Goal: Information Seeking & Learning: Learn about a topic

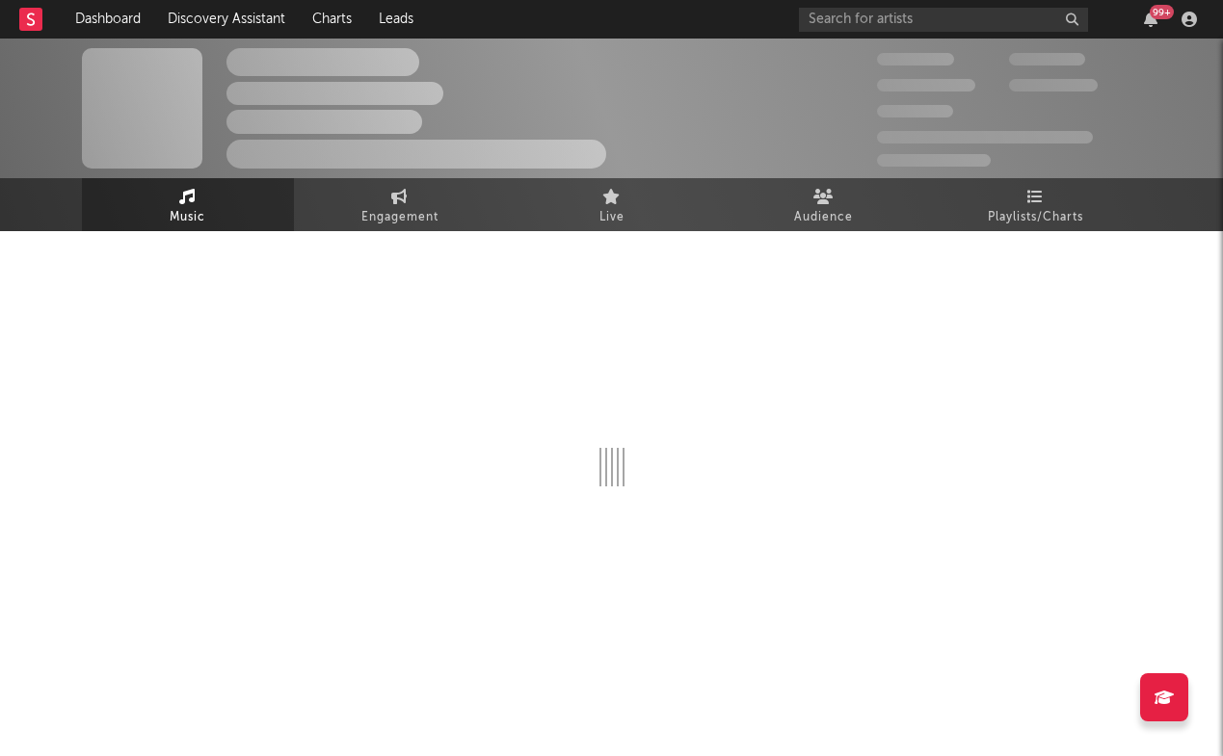
click at [30, 30] on rect at bounding box center [30, 19] width 23 height 23
click at [110, 12] on link "Dashboard" at bounding box center [108, 19] width 93 height 39
click at [890, 13] on input "text" at bounding box center [943, 20] width 289 height 24
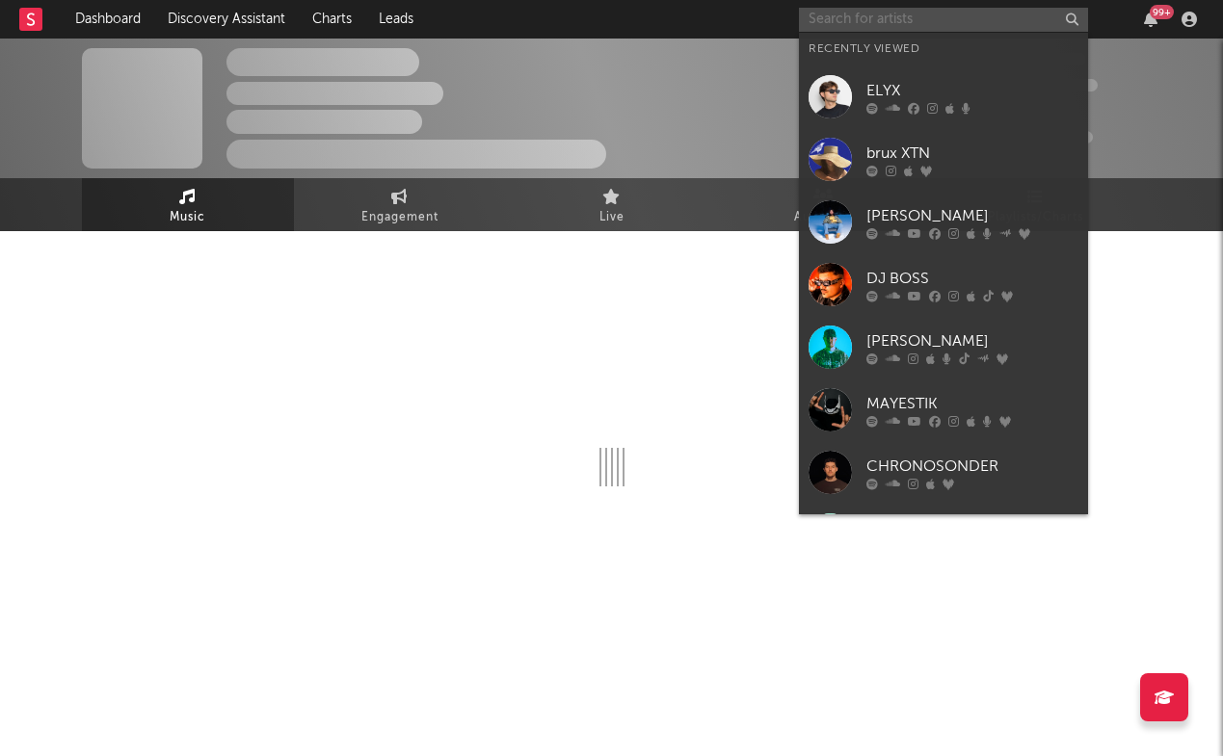
paste input "[URL][DOMAIN_NAME]"
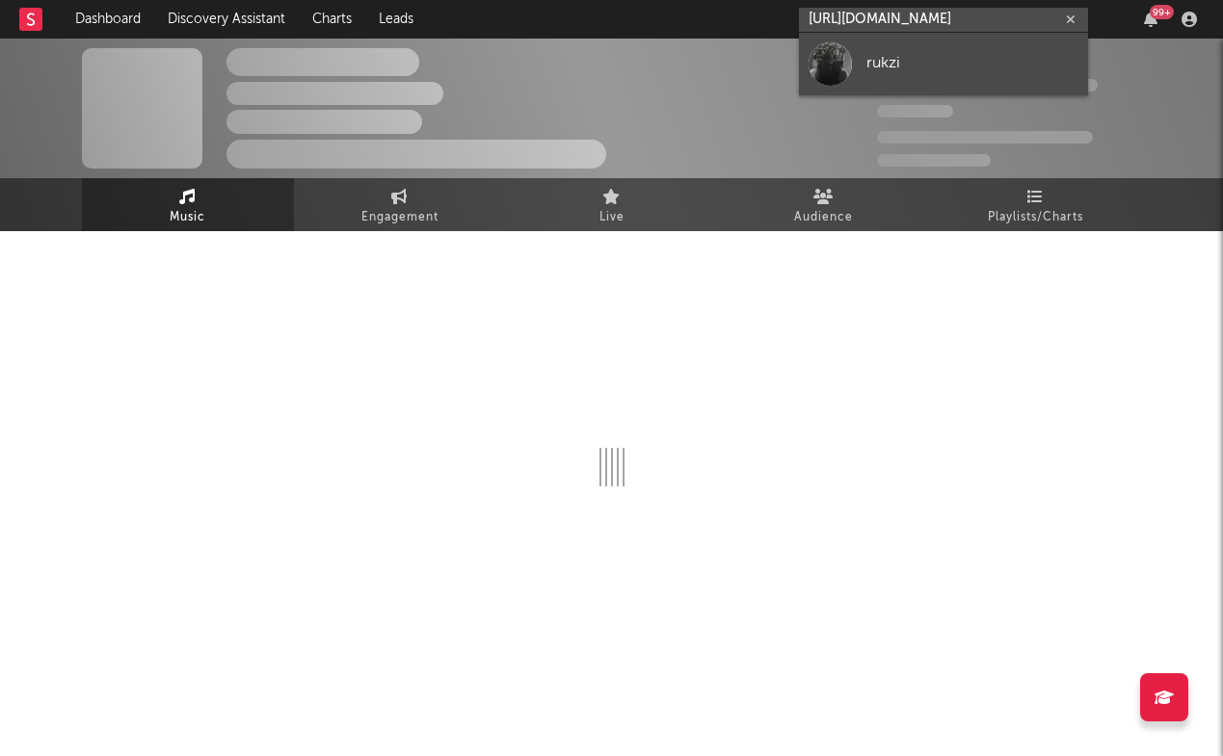
type input "[URL][DOMAIN_NAME]"
click at [895, 44] on link "rukzi" at bounding box center [943, 64] width 289 height 63
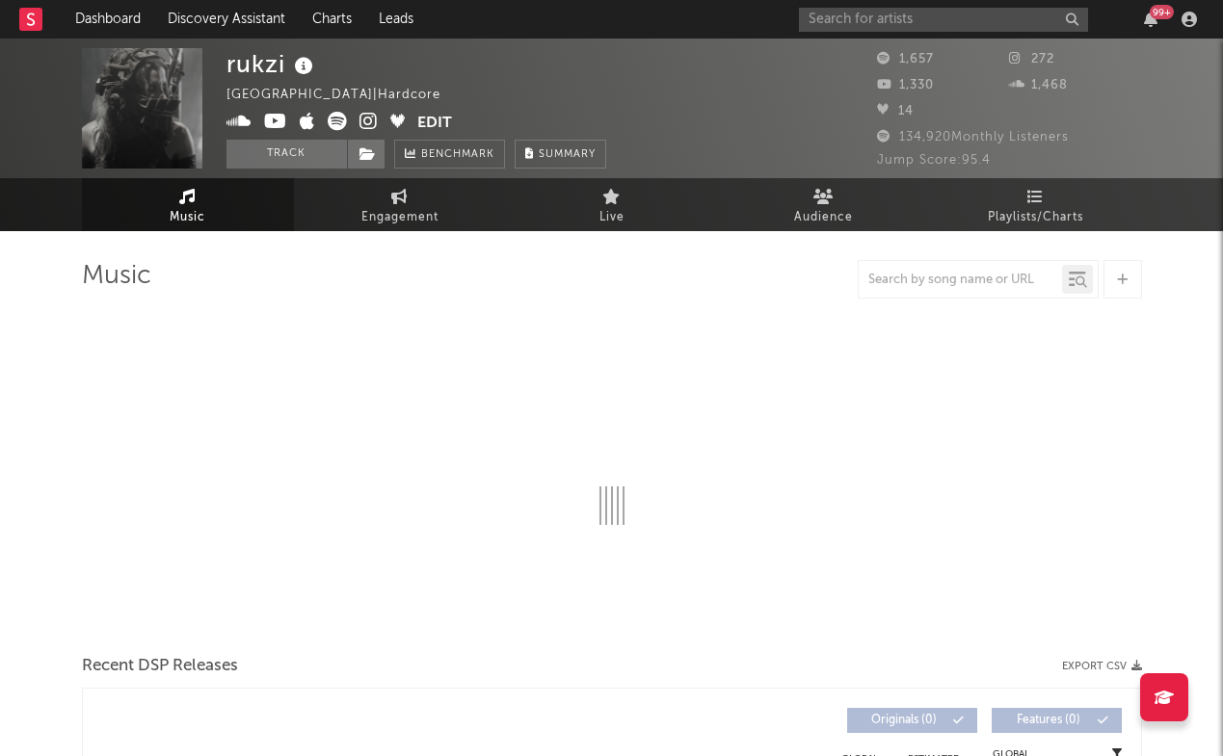
select select "1w"
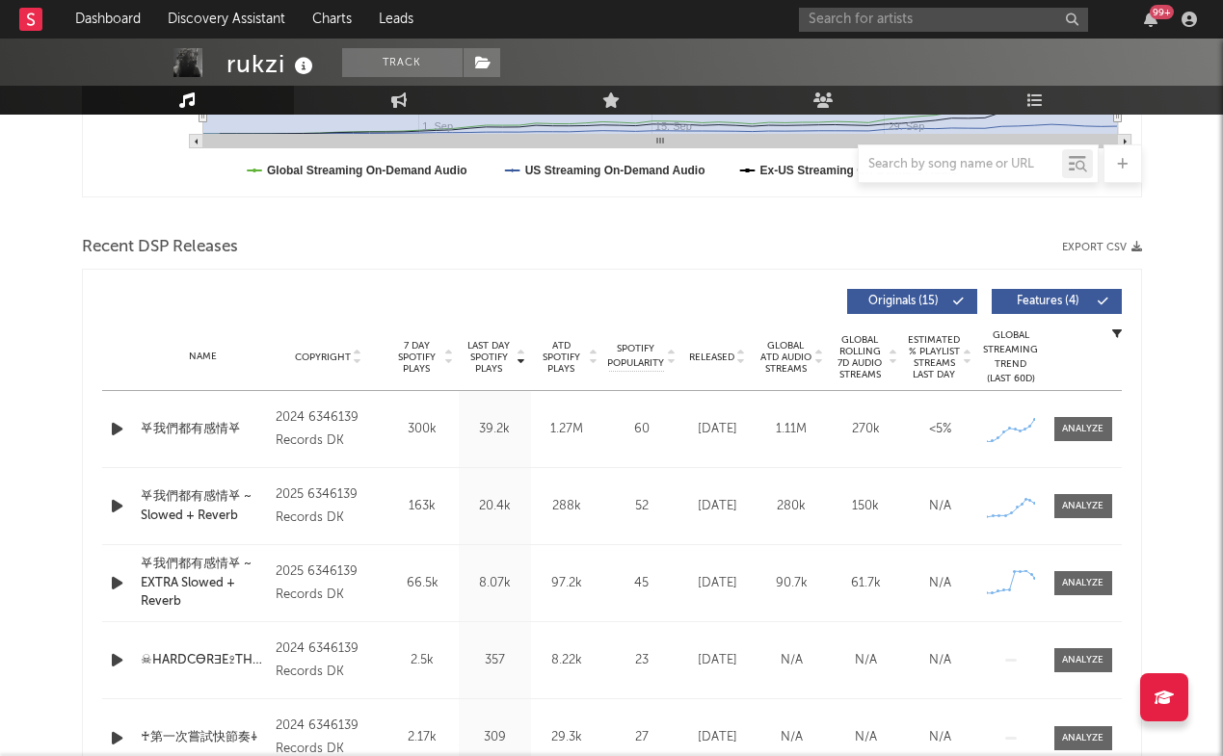
scroll to position [571, 0]
click at [1097, 431] on div at bounding box center [1082, 429] width 41 height 14
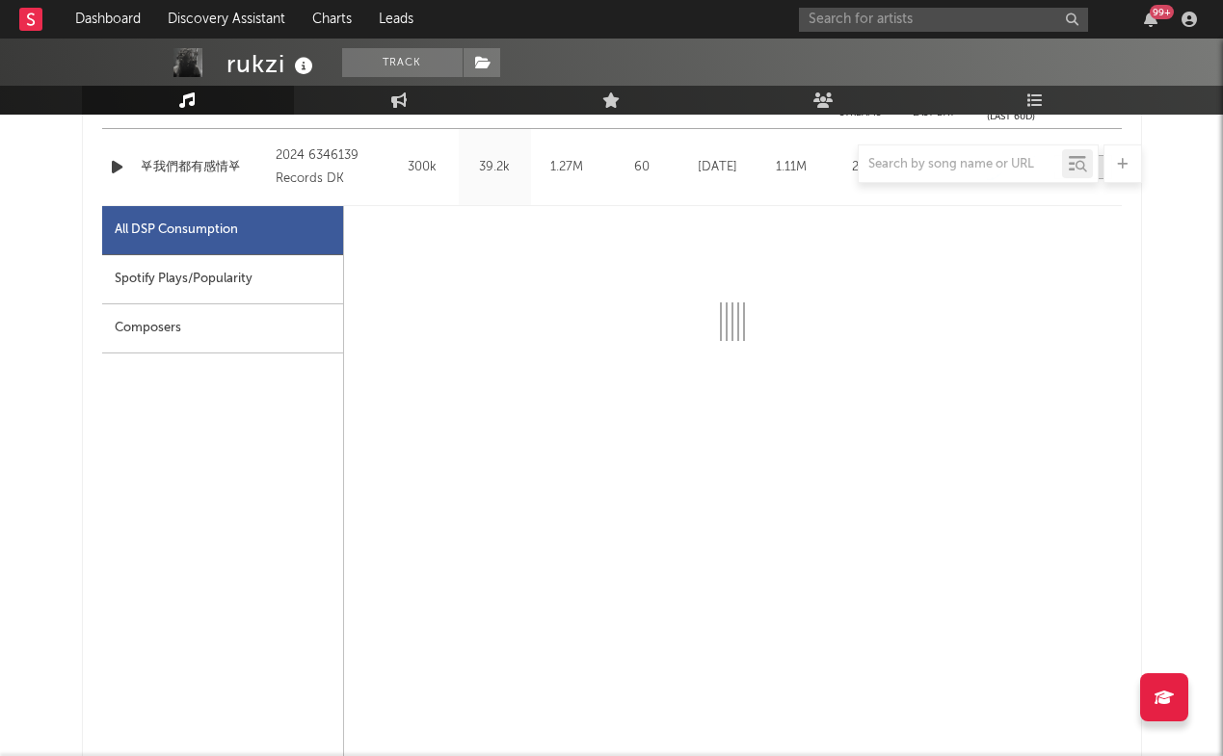
select select "1w"
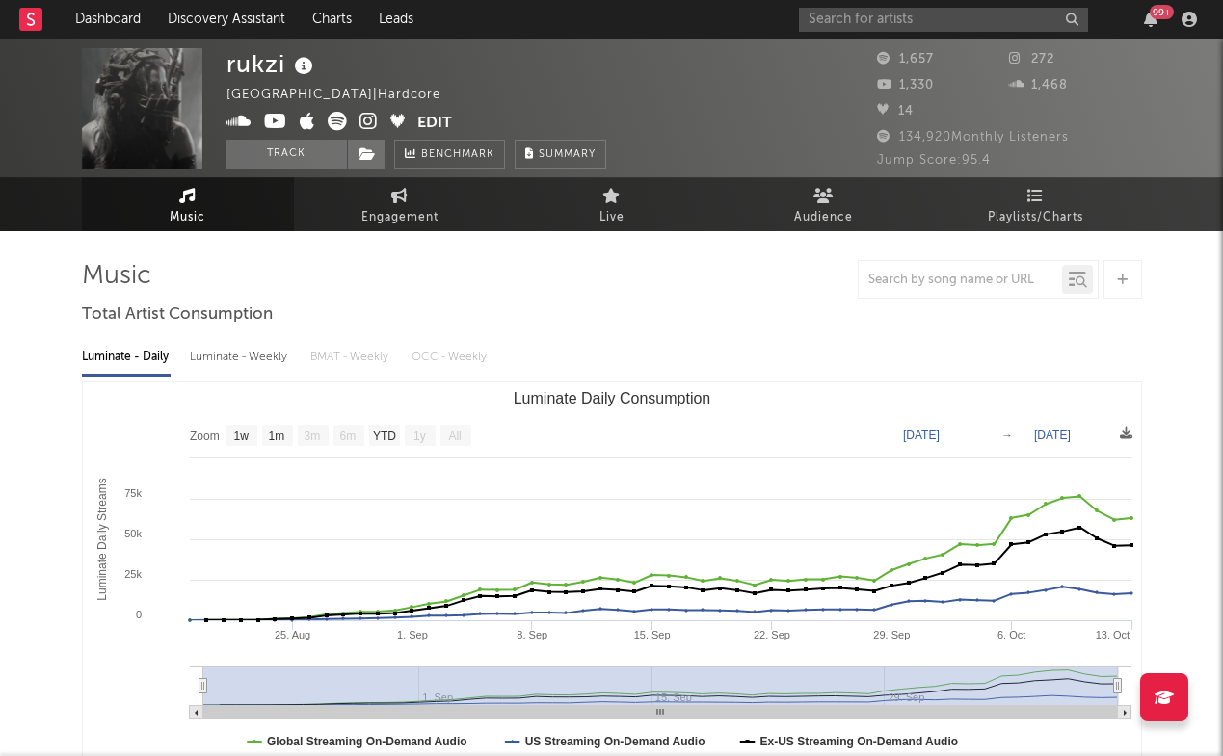
scroll to position [0, 0]
click at [369, 117] on icon at bounding box center [368, 121] width 18 height 19
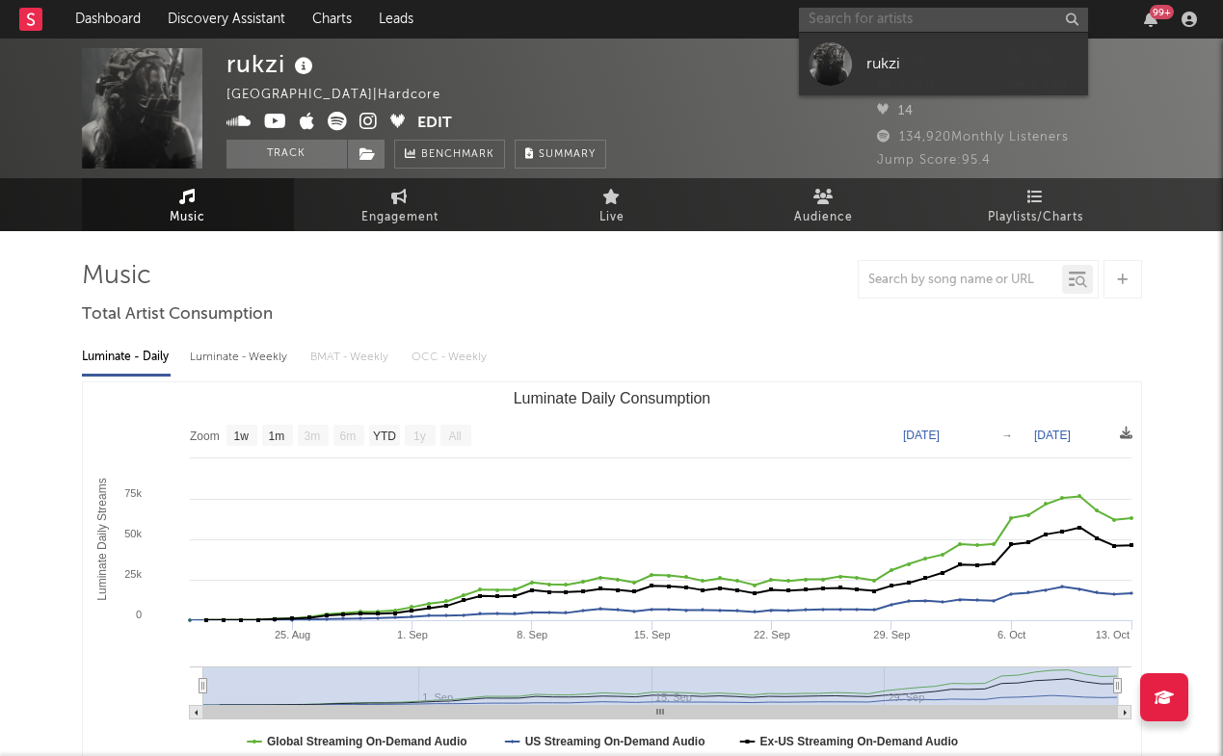
click at [862, 15] on input "text" at bounding box center [943, 20] width 289 height 24
paste input "[URL][DOMAIN_NAME]"
type input "[URL][DOMAIN_NAME]"
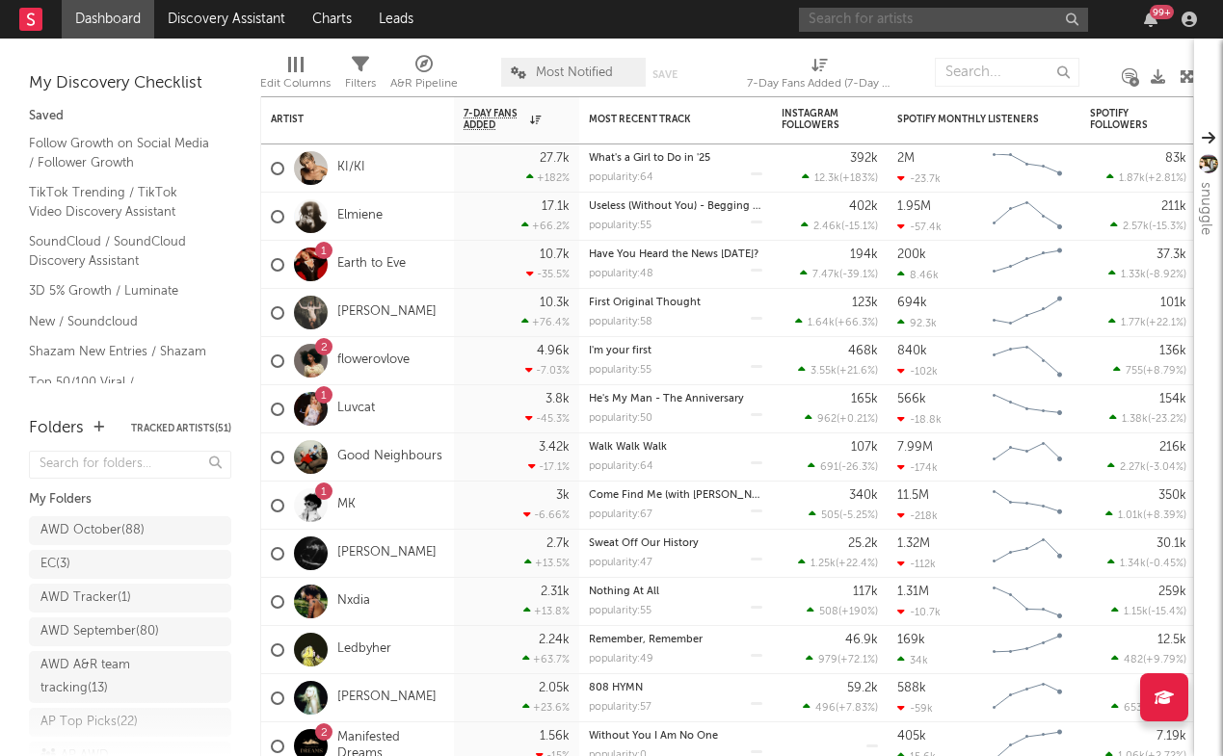
click at [946, 13] on input "text" at bounding box center [943, 20] width 289 height 24
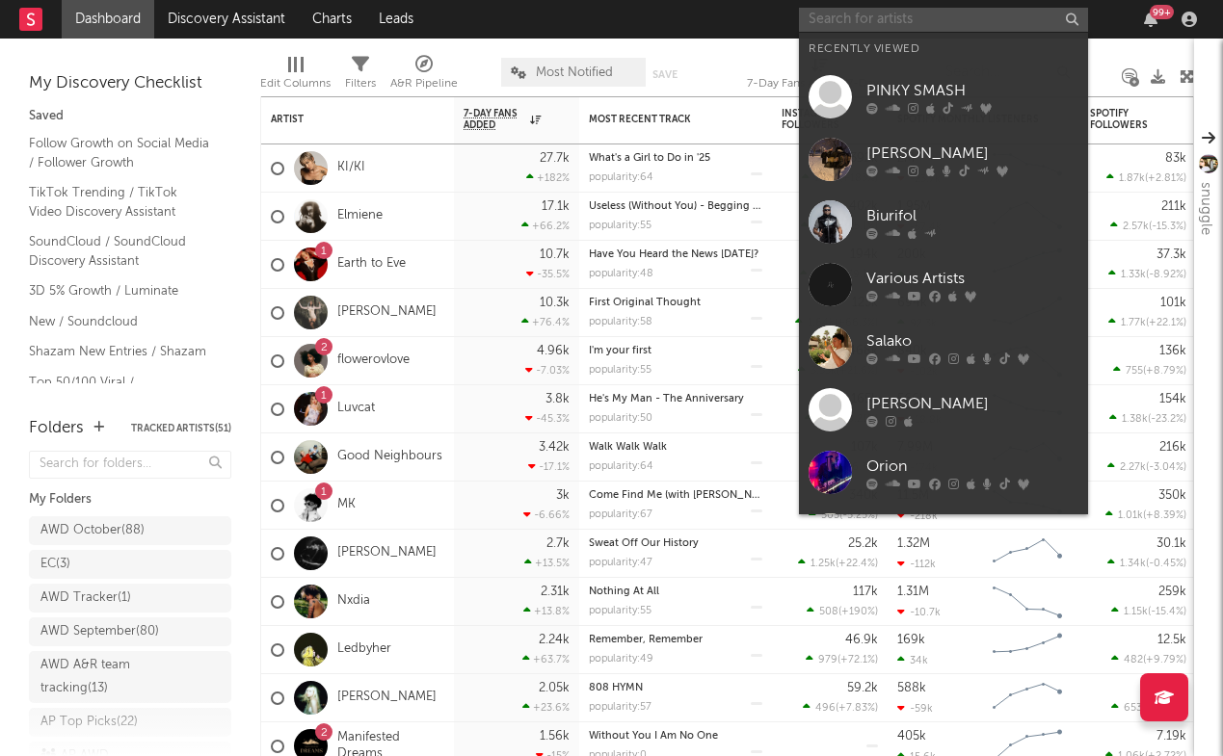
paste input "https://www.instagram.com/jorgetomas73/"
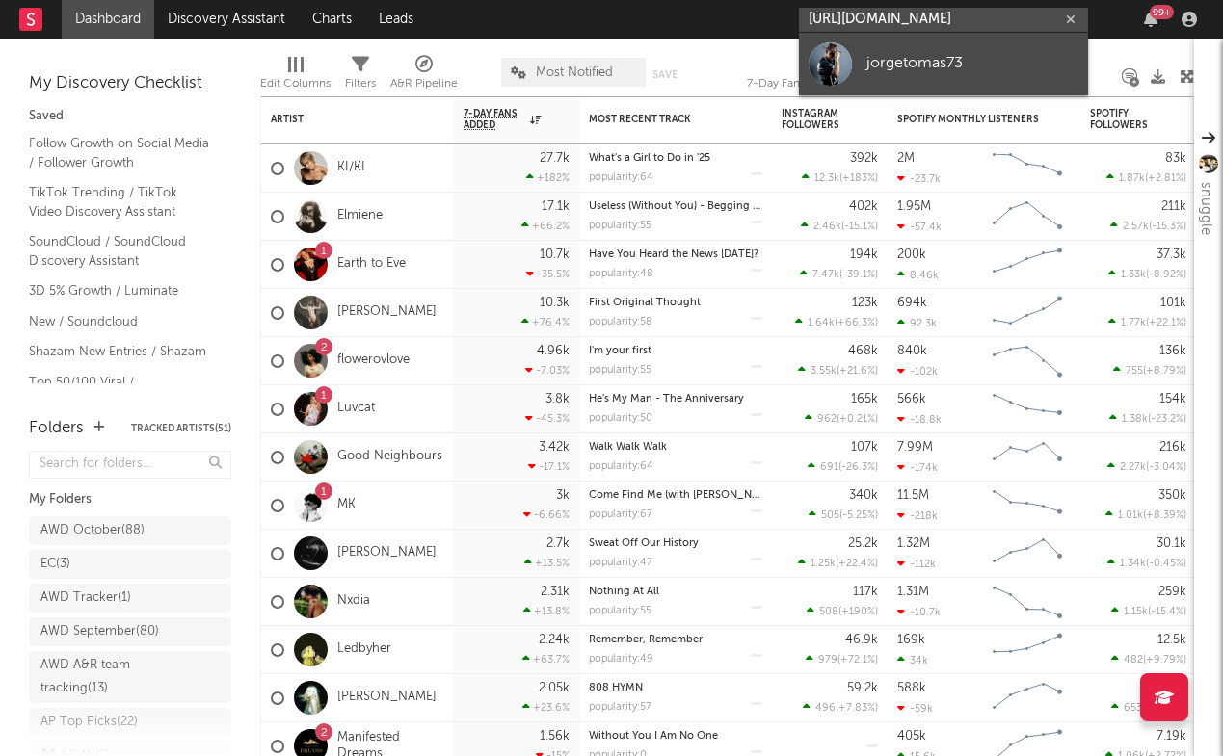
type input "https://www.instagram.com/jorgetomas73/"
click at [935, 54] on div "jorgetomas73" at bounding box center [972, 63] width 212 height 23
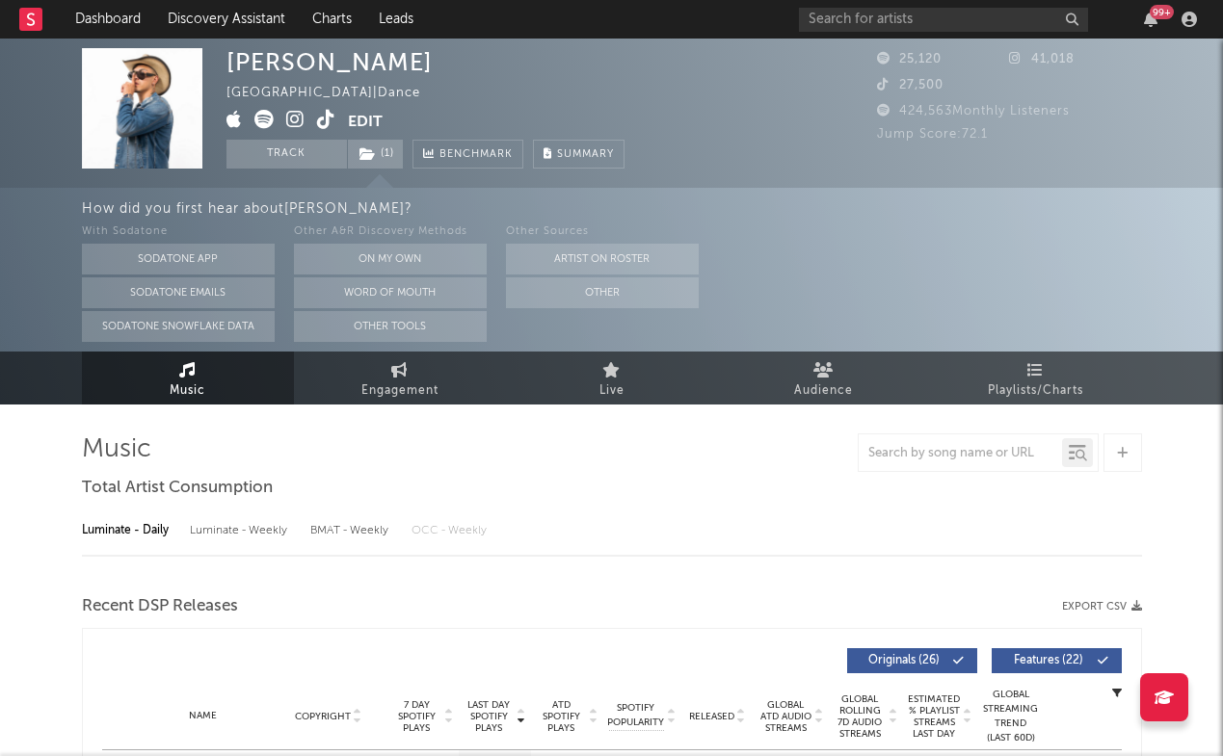
select select "6m"
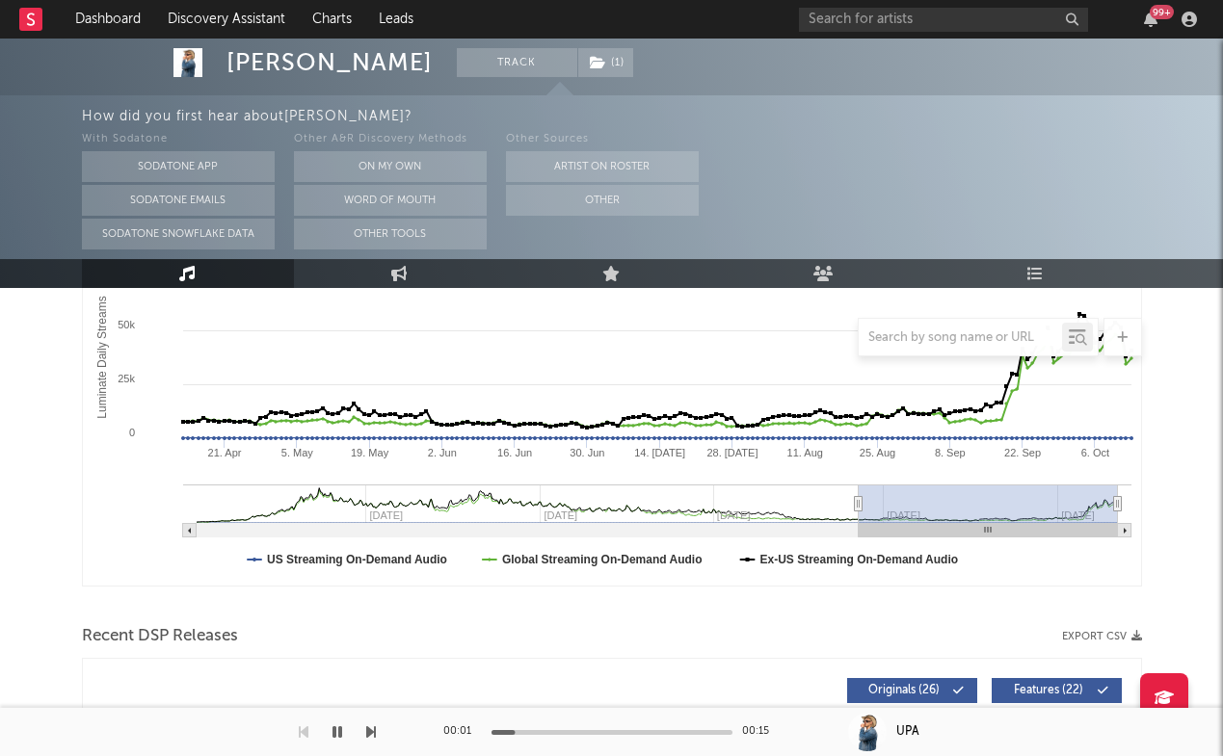
scroll to position [332, 0]
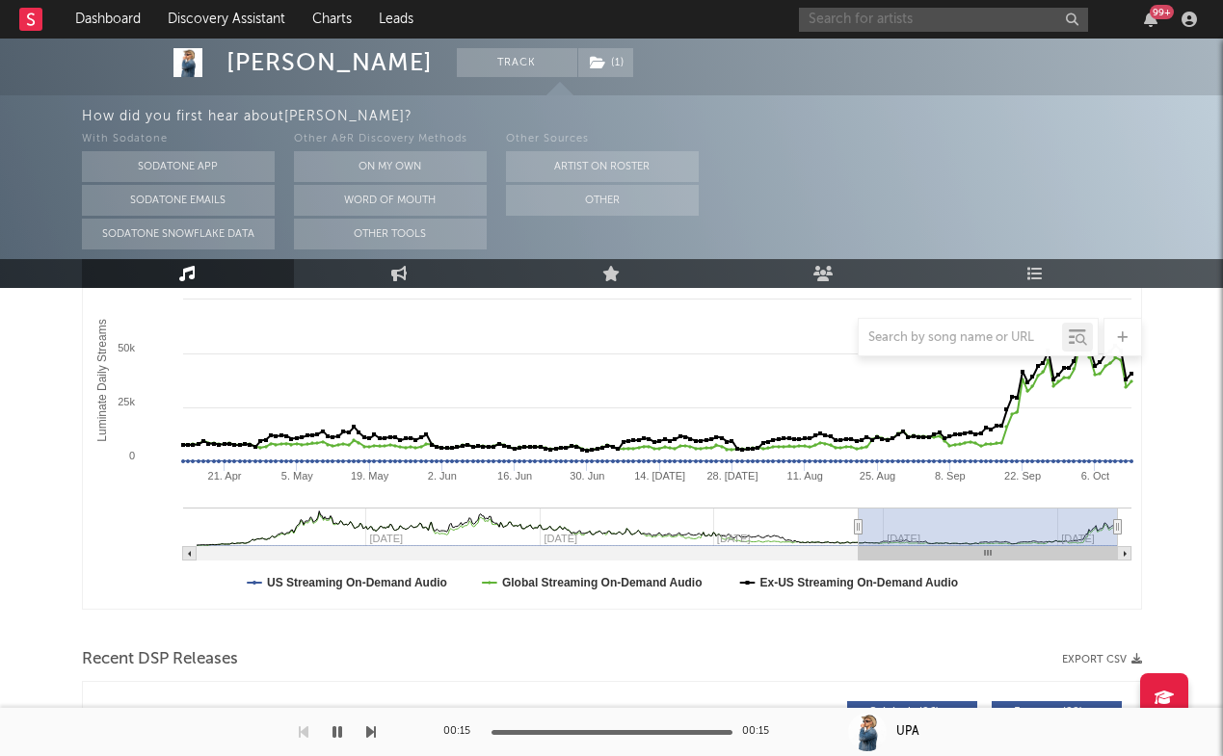
click at [884, 30] on input "text" at bounding box center [943, 20] width 289 height 24
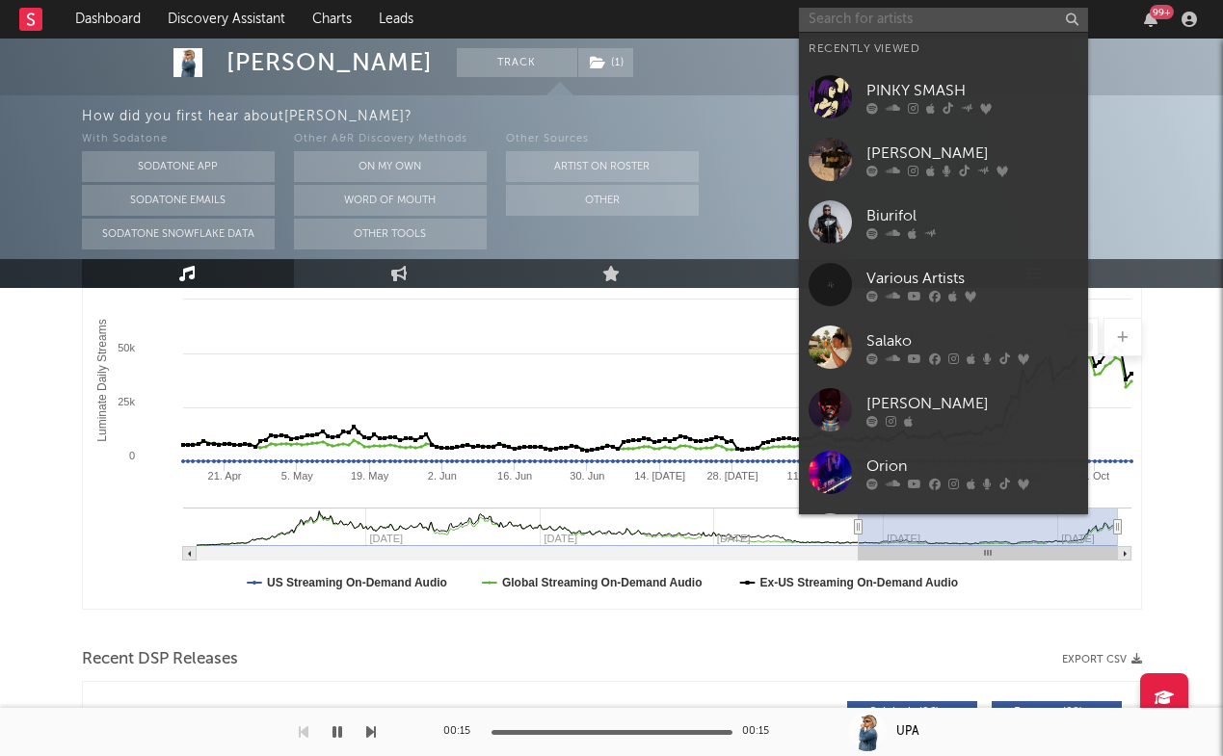
paste input "https://www.instagram.com/lunegroove/"
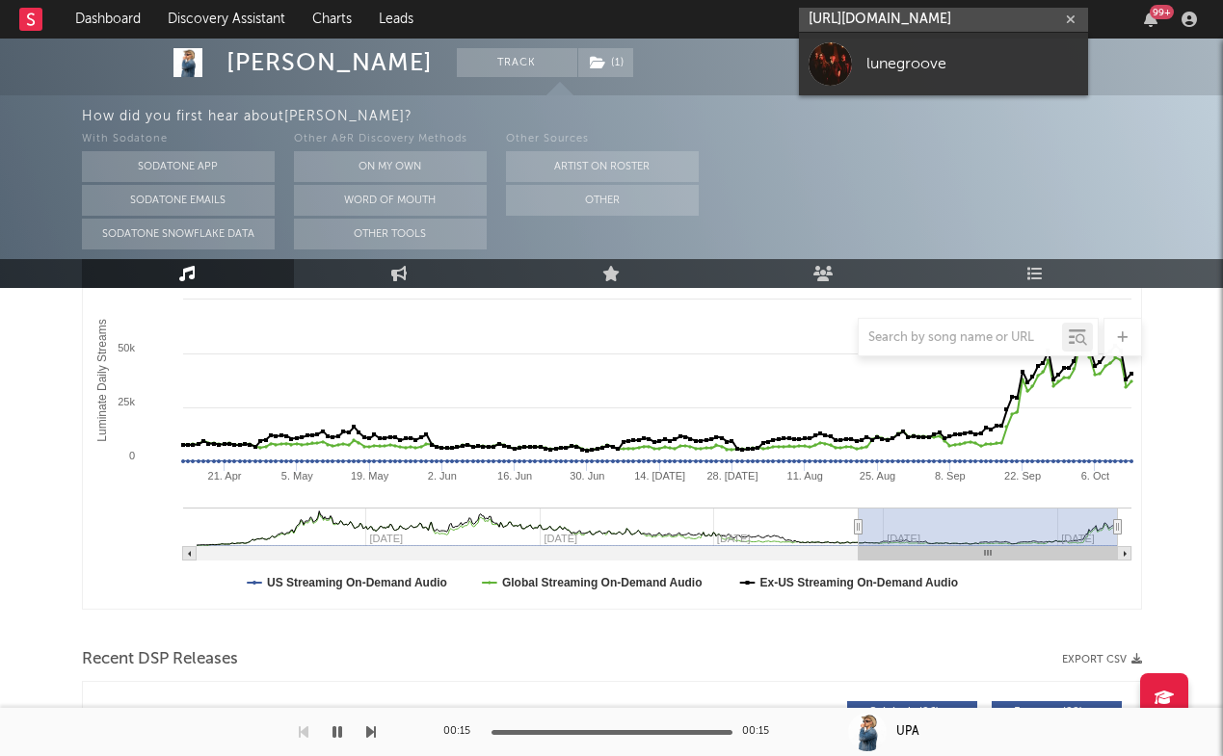
click at [884, 30] on input "https://www.instagram.com/lunegroove/" at bounding box center [943, 20] width 289 height 24
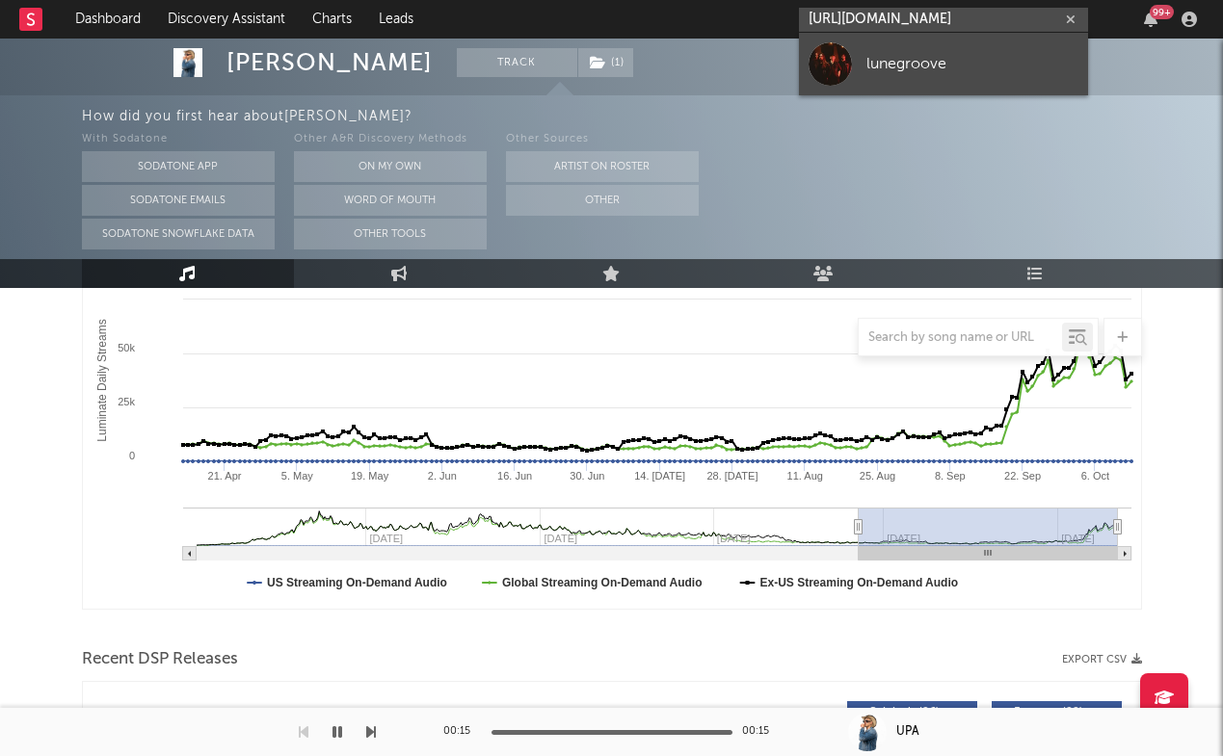
type input "https://www.instagram.com/lunegroove/"
click at [883, 62] on div "lunegroove" at bounding box center [972, 63] width 212 height 23
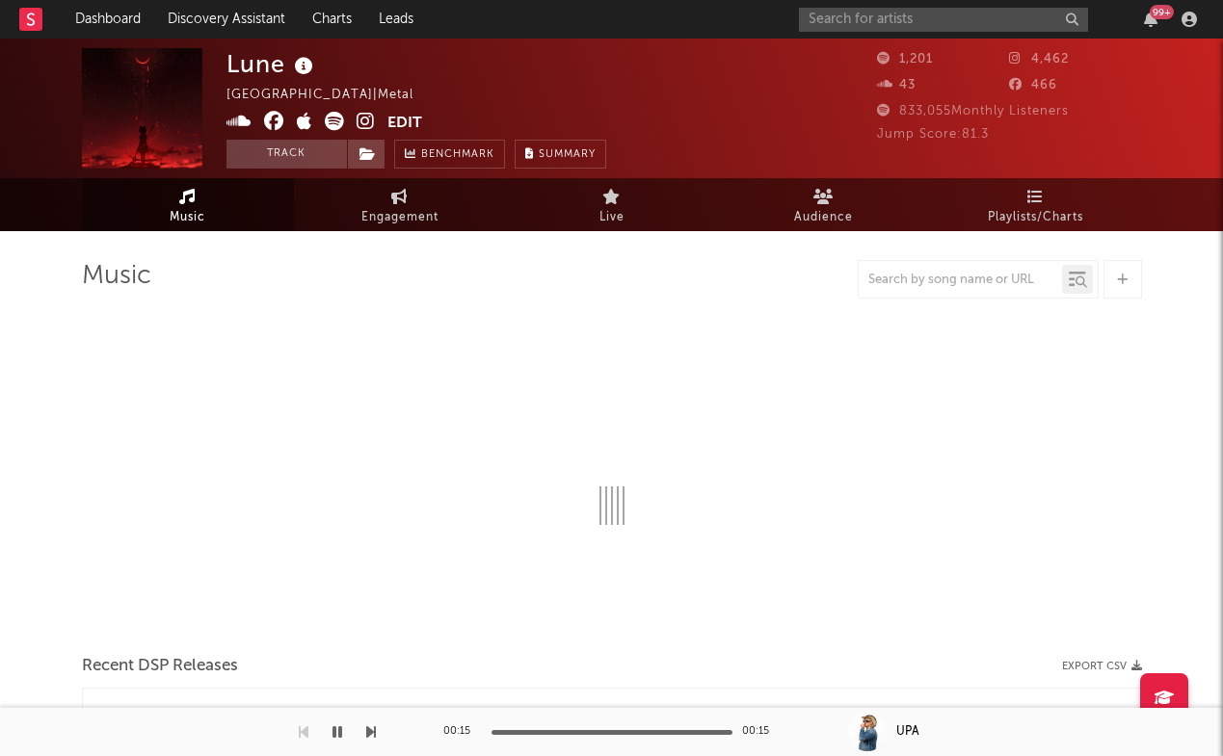
select select "1w"
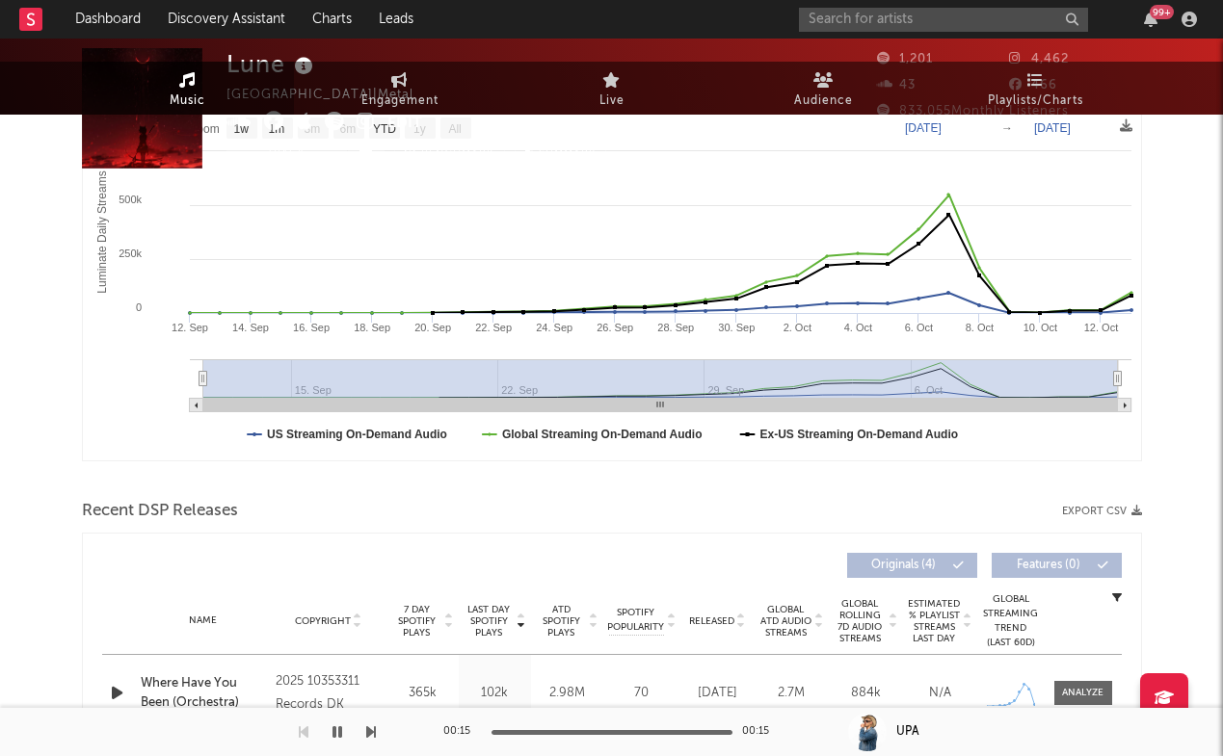
scroll to position [382, 0]
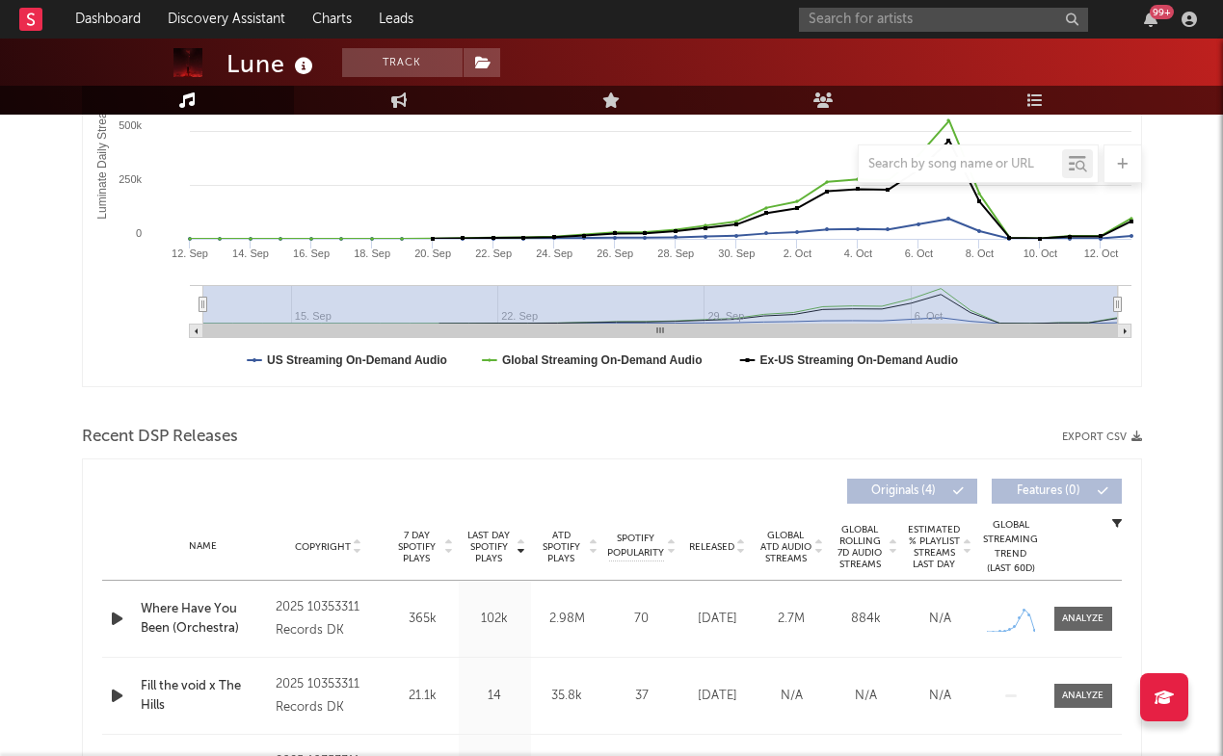
click at [117, 624] on icon "button" at bounding box center [117, 619] width 20 height 24
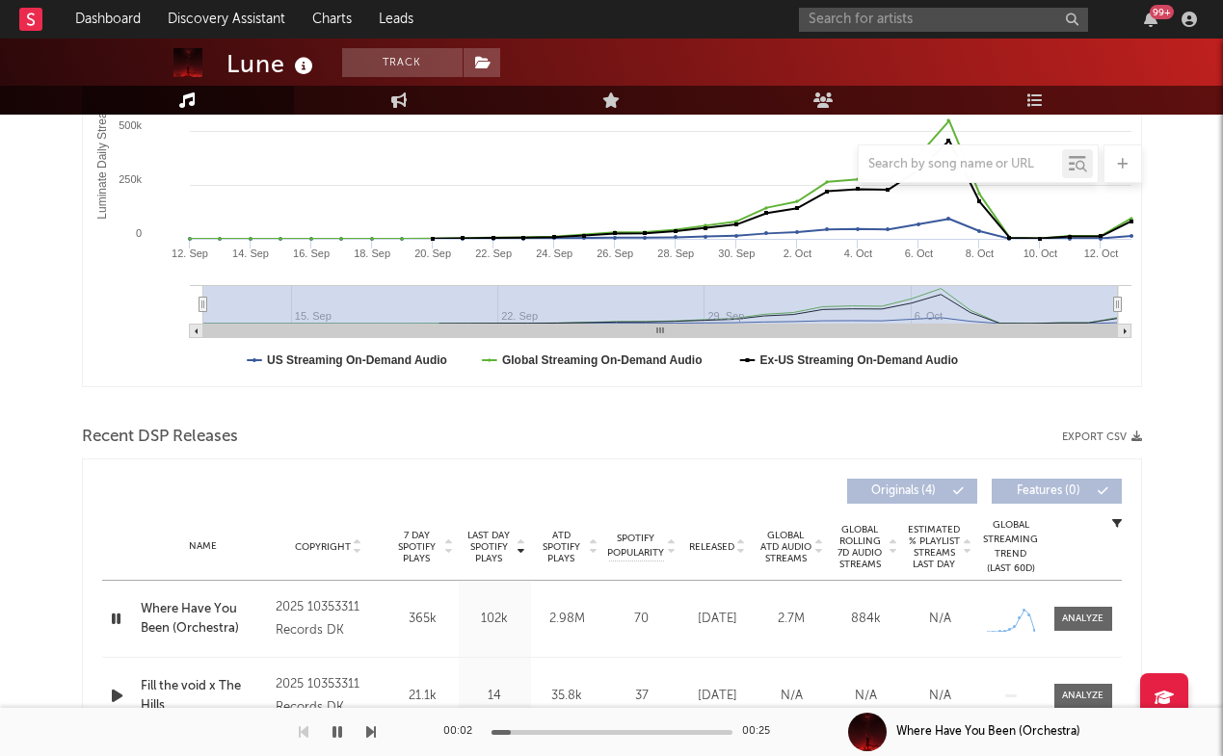
click at [1087, 604] on div "Name Where Have You Been (Orchestra) Copyright 2025 10353311 Records DK Label 1…" at bounding box center [611, 619] width 1019 height 76
click at [1087, 630] on span at bounding box center [1083, 619] width 58 height 24
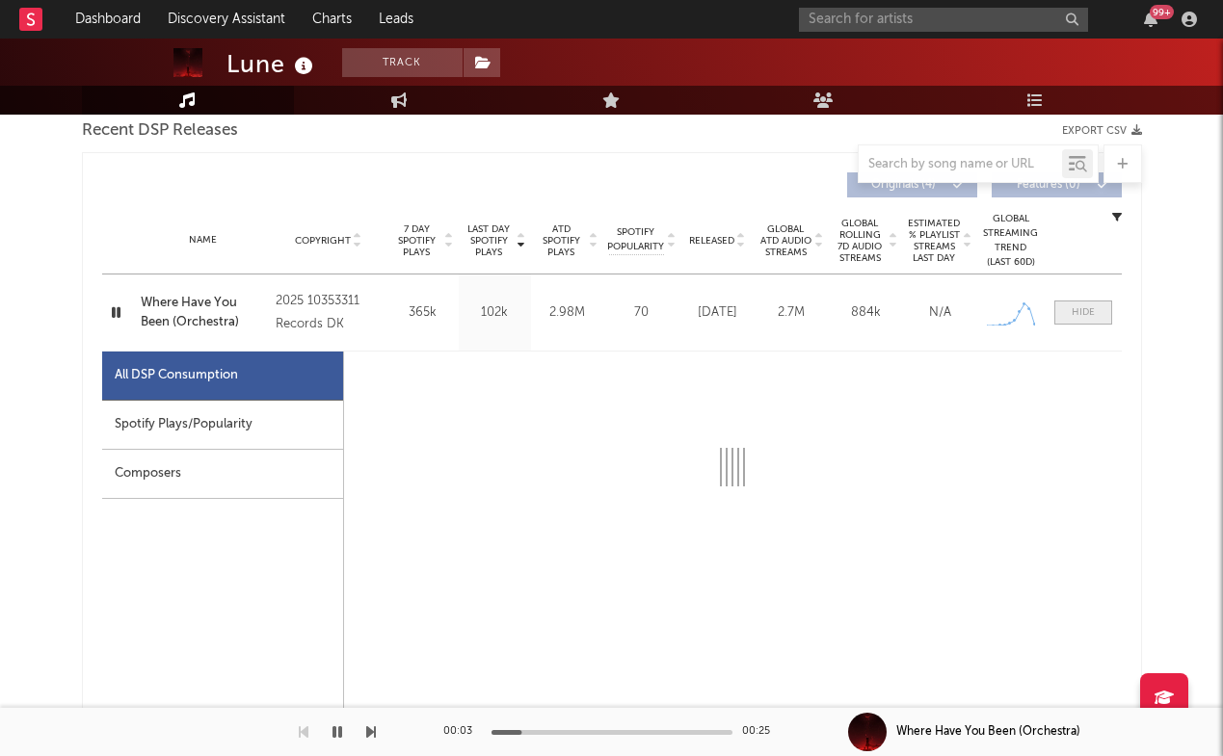
scroll to position [692, 0]
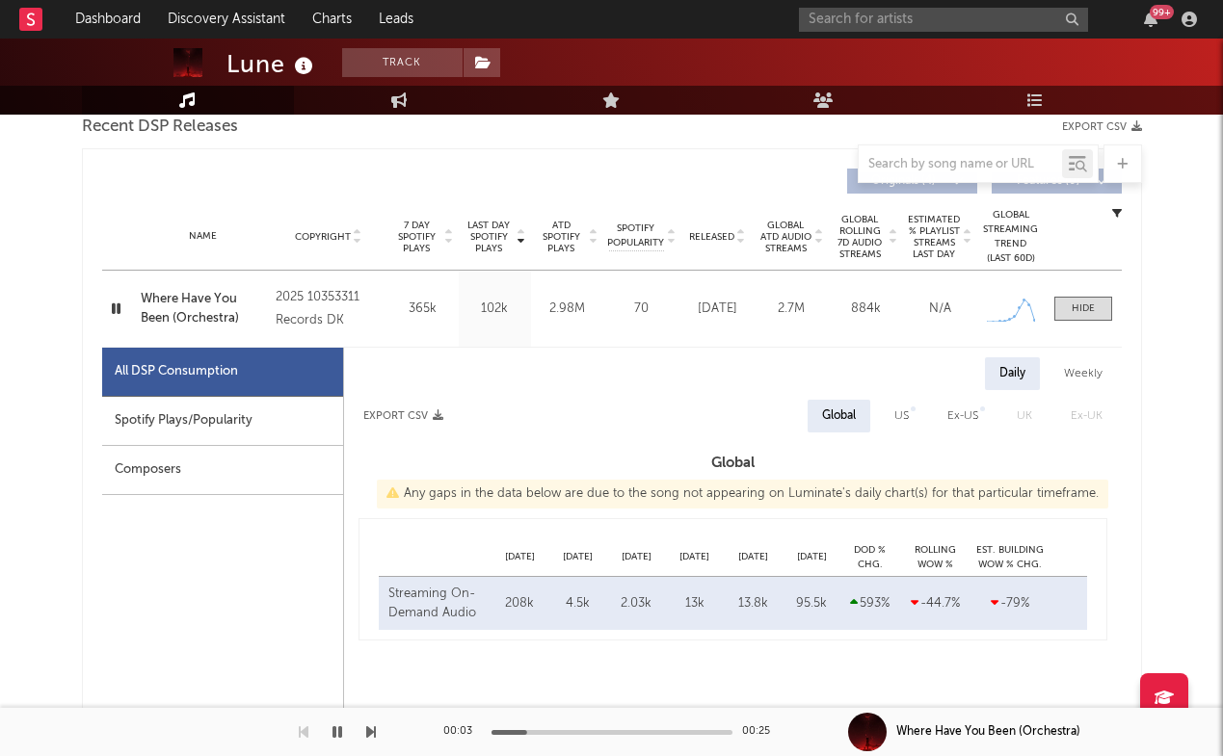
select select "1w"
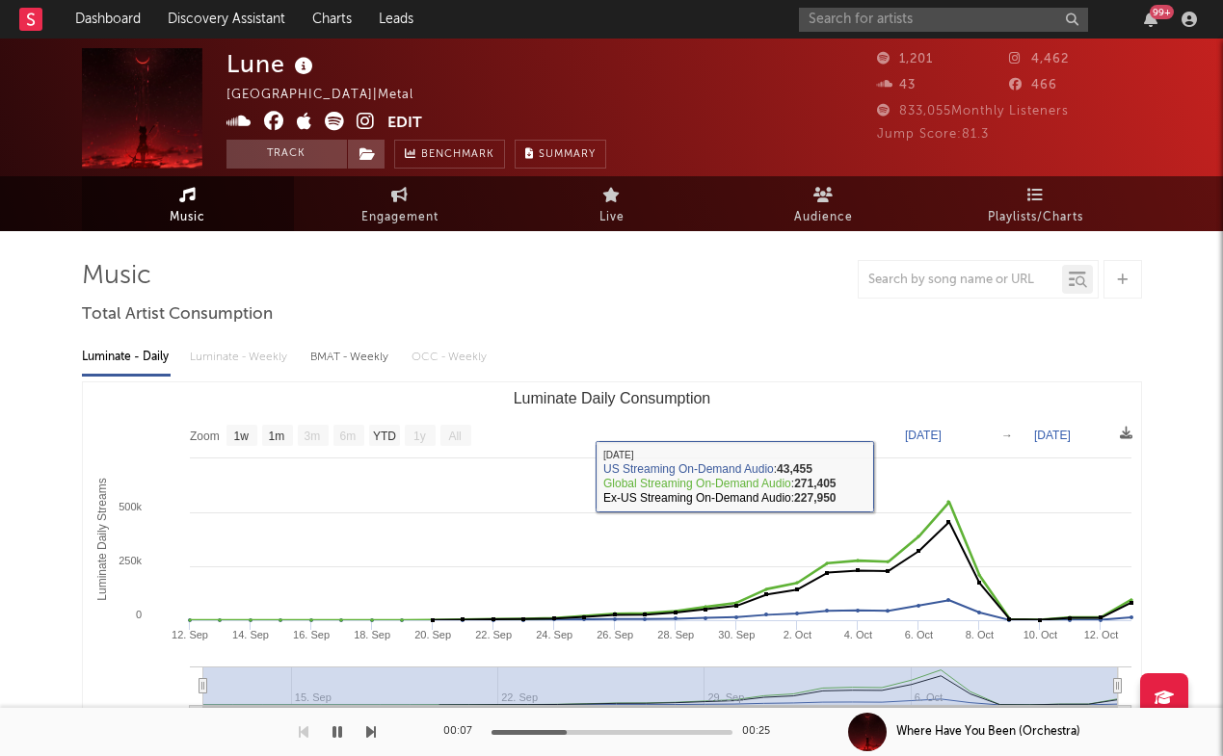
scroll to position [0, 0]
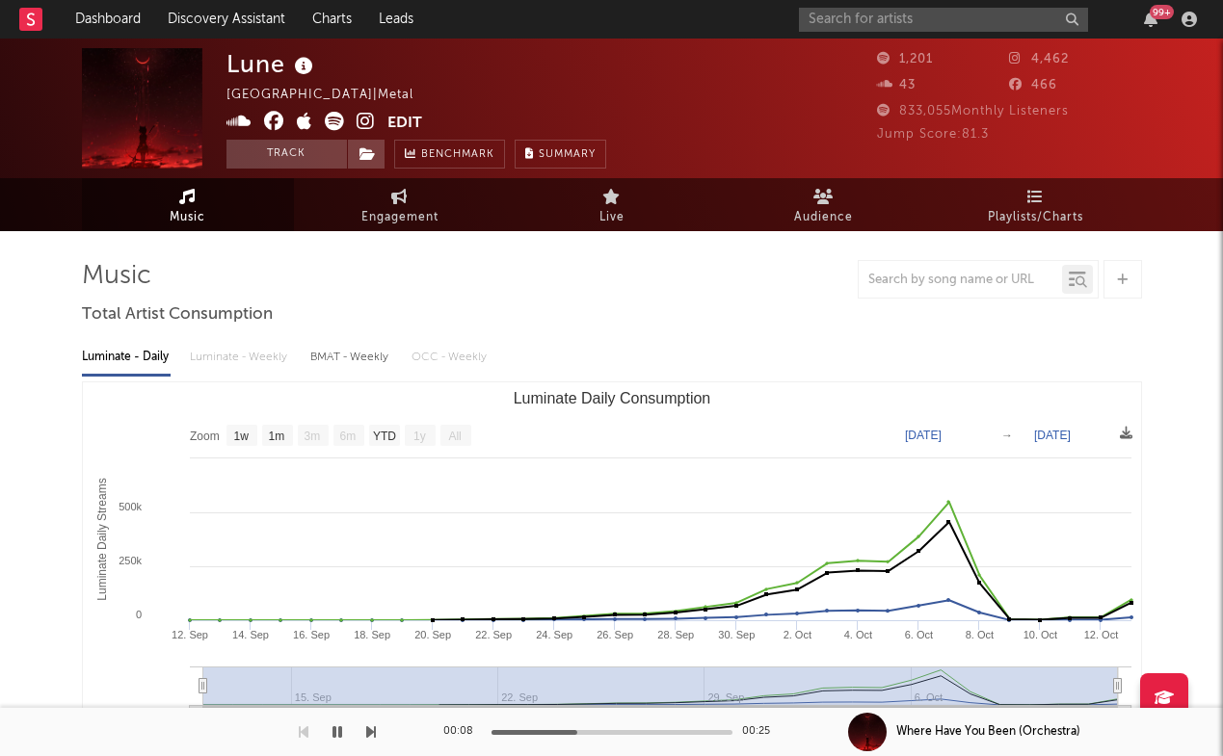
click at [364, 130] on icon at bounding box center [366, 121] width 18 height 19
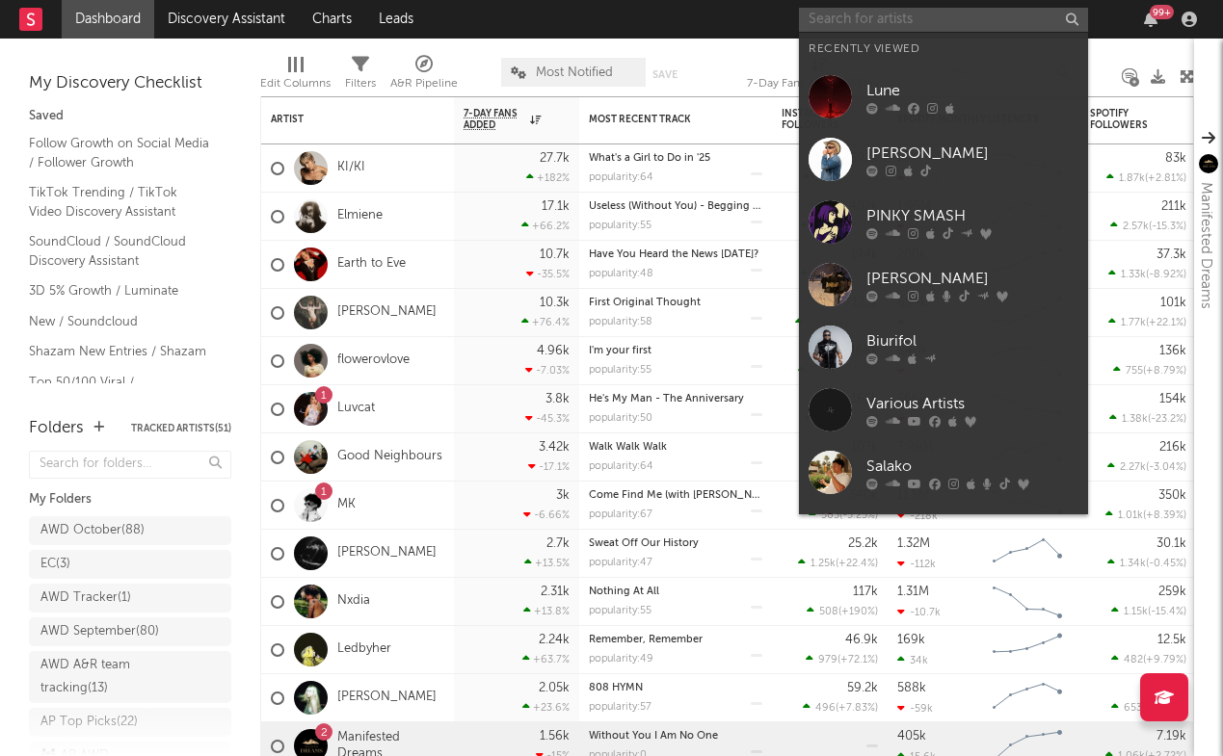
click at [951, 21] on input "text" at bounding box center [943, 20] width 289 height 24
paste input "https://open.spotify.com/artist/2kHSzTgdZ9pzE5xoQXIQ5E"
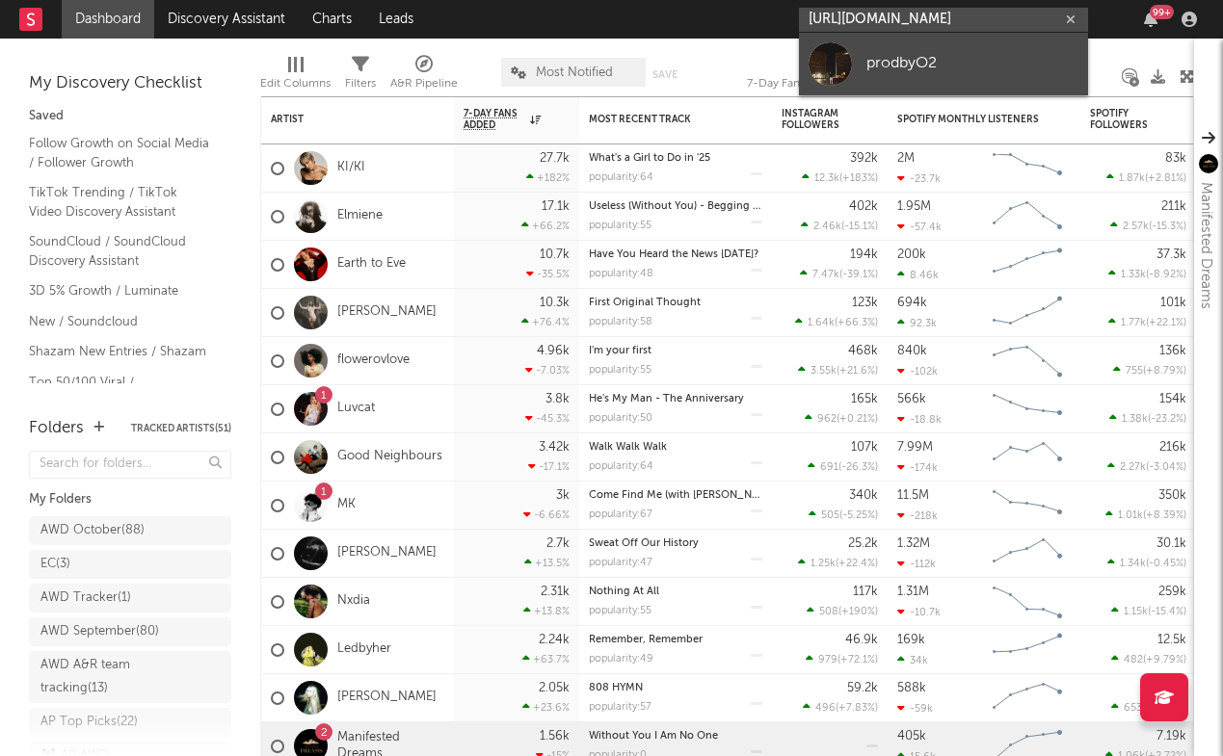
type input "https://open.spotify.com/artist/2kHSzTgdZ9pzE5xoQXIQ5E"
click at [924, 61] on div "prodbyO2" at bounding box center [972, 63] width 212 height 23
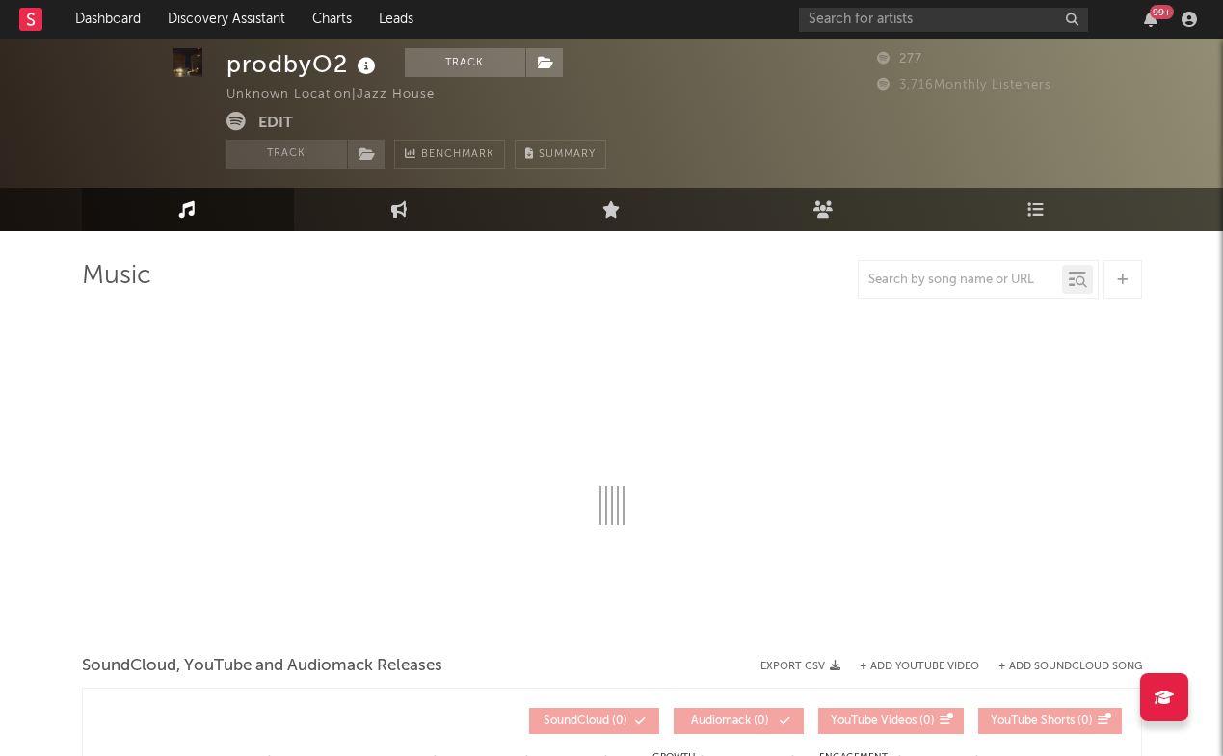
scroll to position [36, 0]
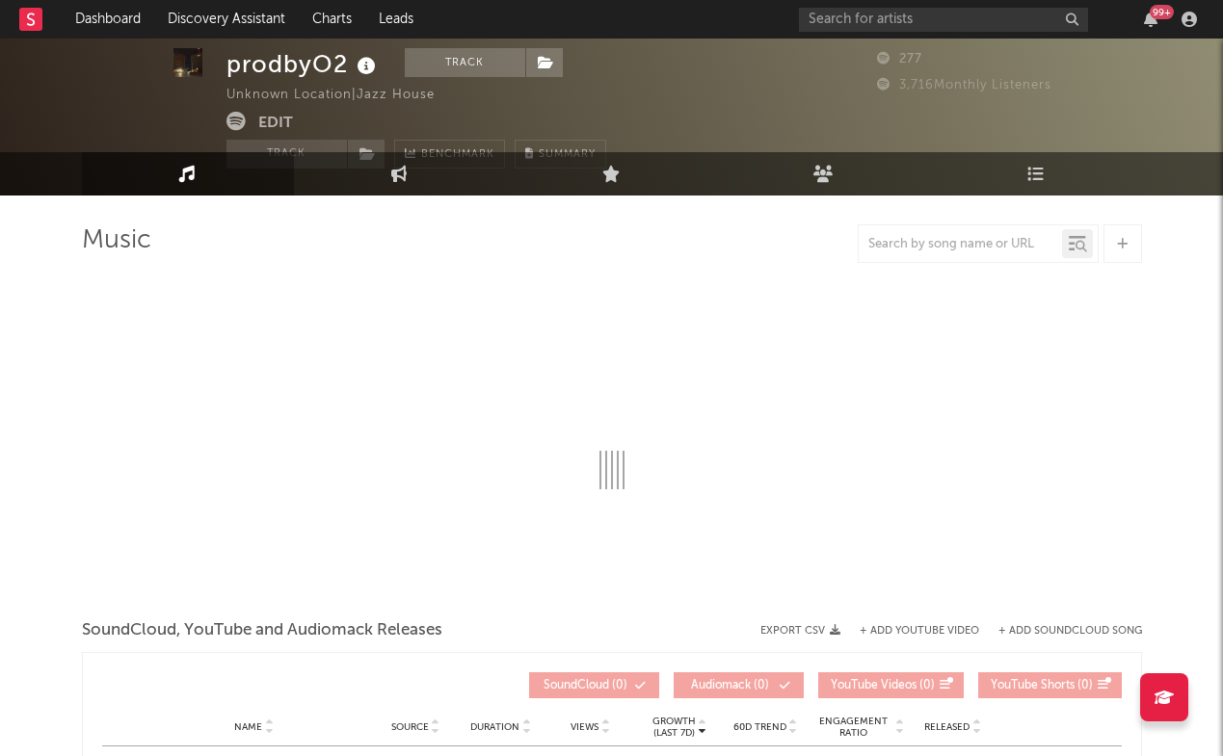
select select "1w"
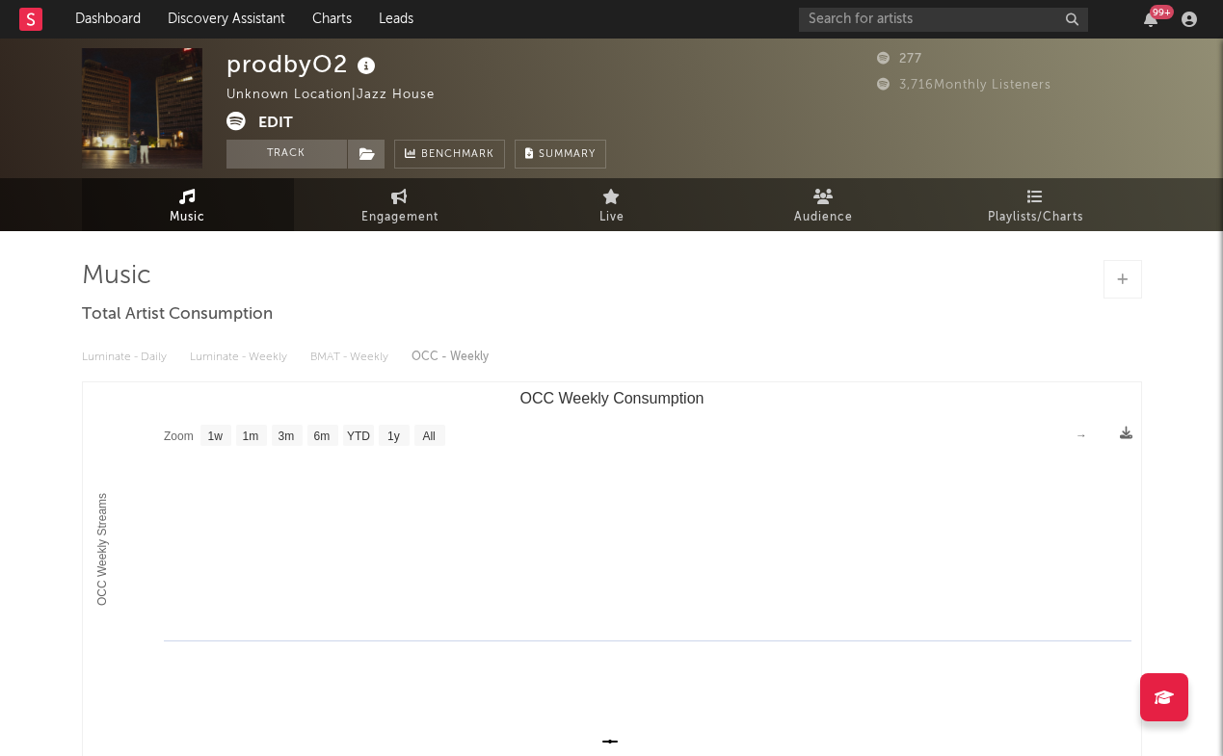
scroll to position [0, 0]
click at [201, 218] on span "Music" at bounding box center [188, 217] width 36 height 23
